Goal: Transaction & Acquisition: Obtain resource

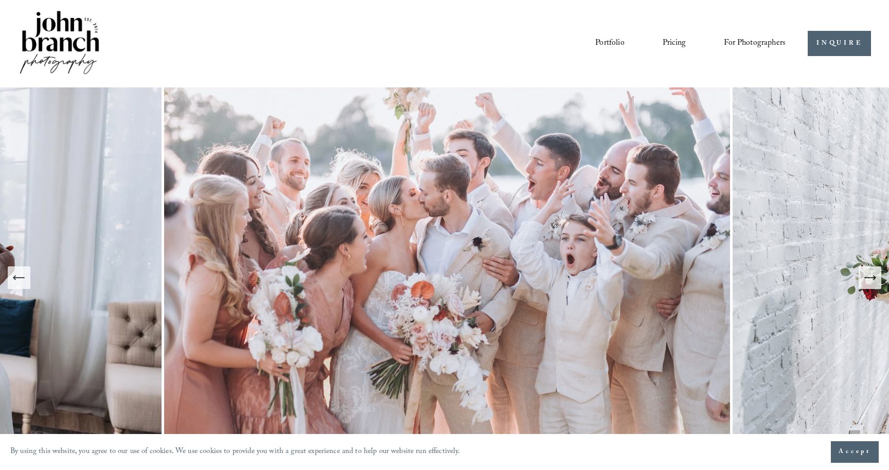
click at [734, 45] on span "For Photographers" at bounding box center [754, 43] width 62 height 16
click at [0, 0] on span "Presets" at bounding box center [0, 0] width 0 height 0
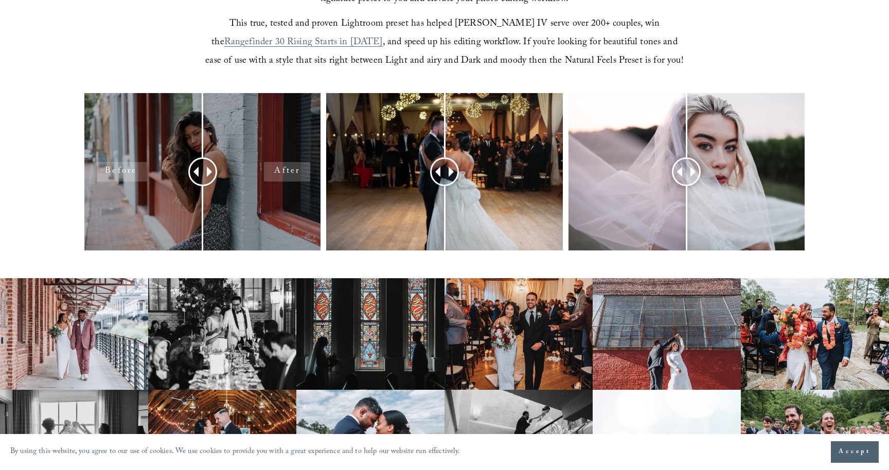
scroll to position [412, 0]
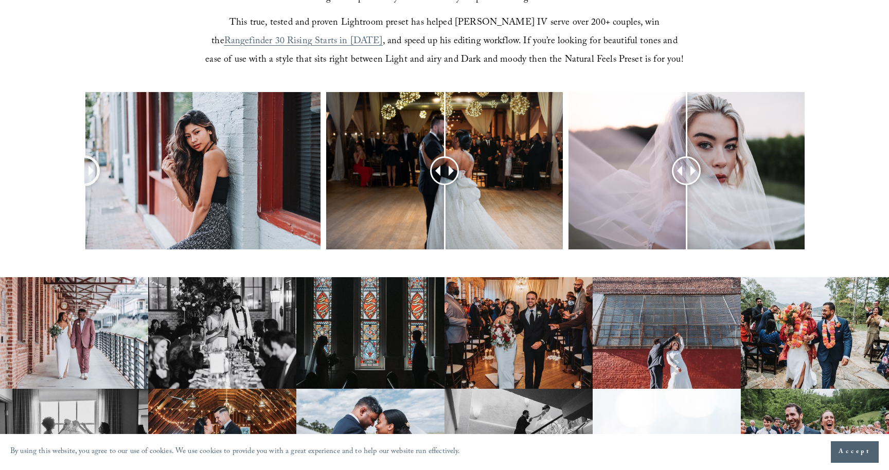
drag, startPoint x: 201, startPoint y: 170, endPoint x: 5, endPoint y: 154, distance: 196.0
click at [5, 154] on div at bounding box center [444, 184] width 889 height 185
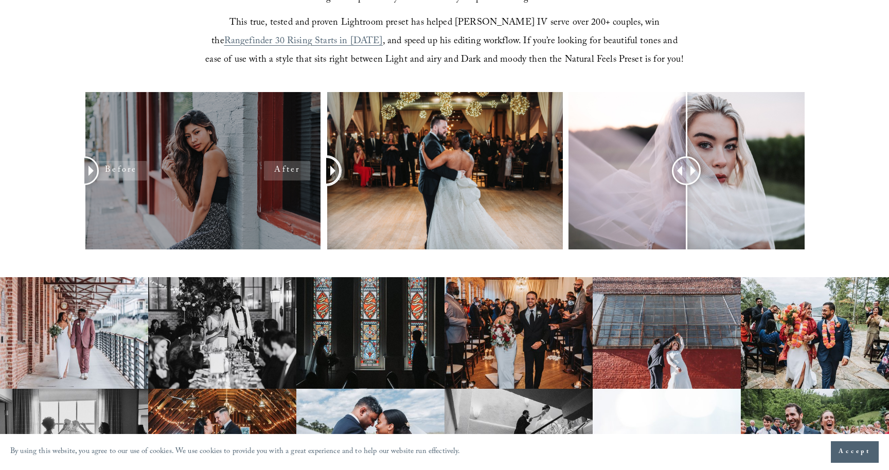
drag, startPoint x: 449, startPoint y: 172, endPoint x: 262, endPoint y: 129, distance: 192.1
click at [262, 129] on div at bounding box center [444, 184] width 889 height 185
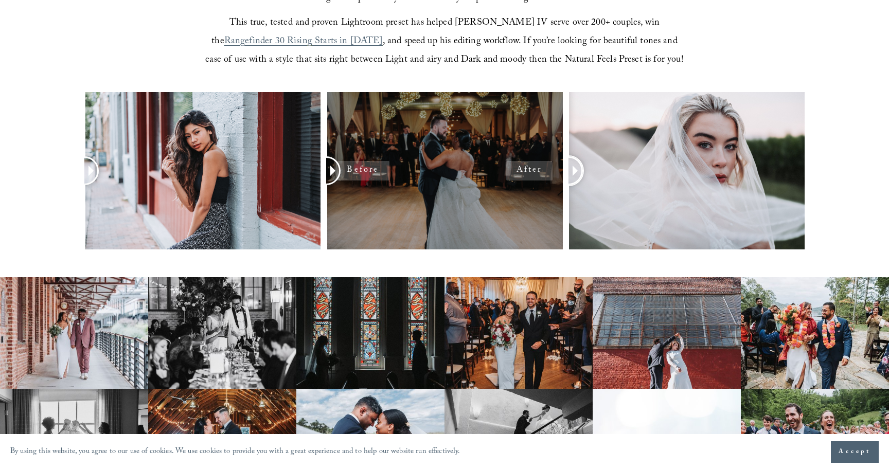
drag, startPoint x: 682, startPoint y: 170, endPoint x: 464, endPoint y: 152, distance: 218.8
click at [464, 153] on div at bounding box center [444, 184] width 889 height 185
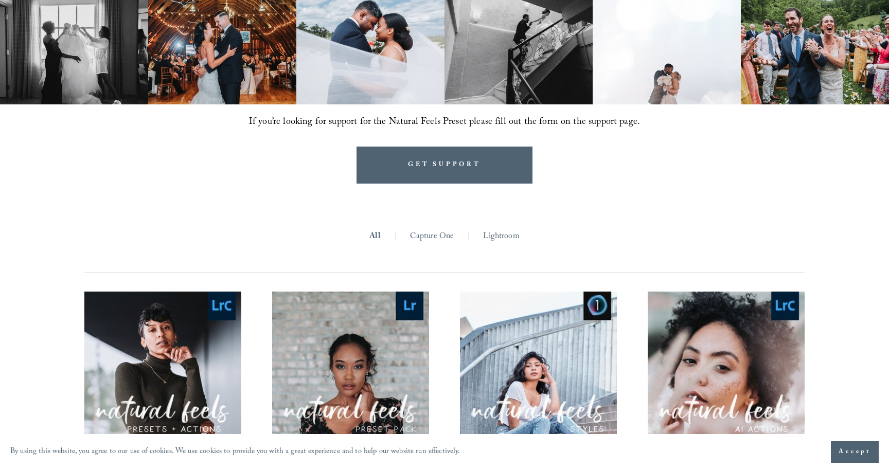
scroll to position [811, 0]
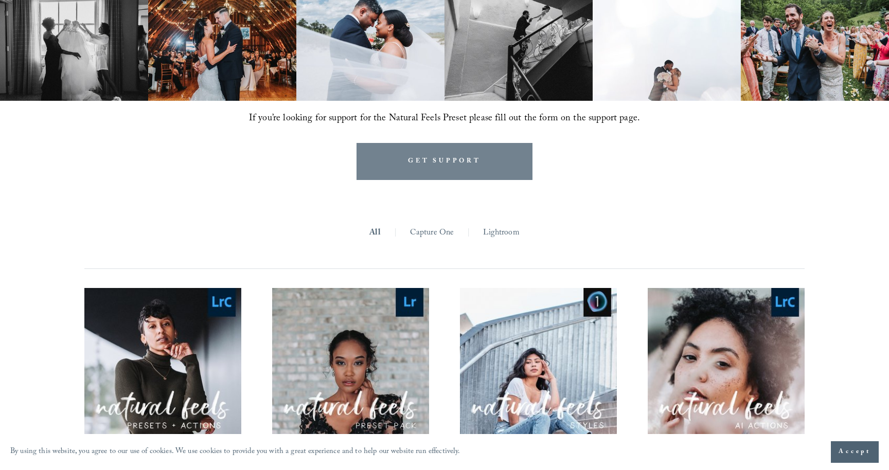
click at [424, 159] on link "GET SUPPORT" at bounding box center [444, 161] width 176 height 37
